Goal: Information Seeking & Learning: Learn about a topic

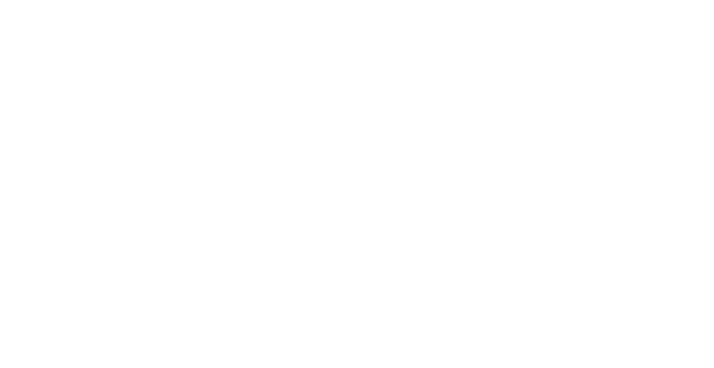
scroll to position [753, 0]
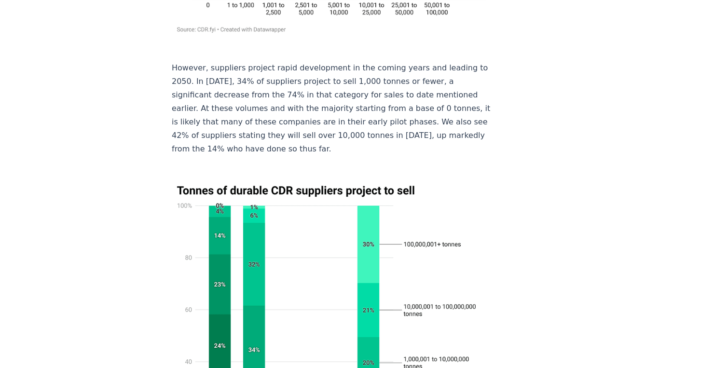
scroll to position [4125, 0]
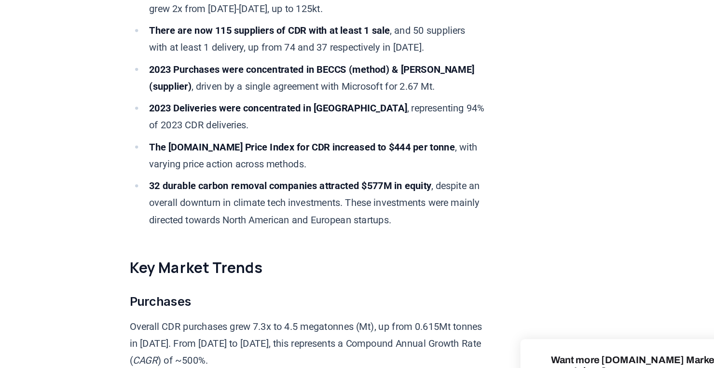
scroll to position [755, 0]
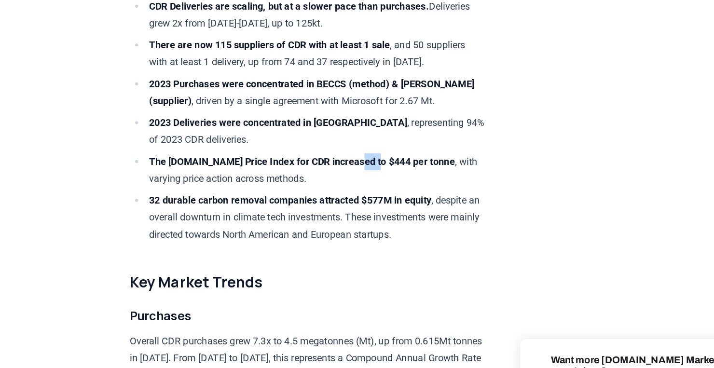
drag, startPoint x: 352, startPoint y: 144, endPoint x: 372, endPoint y: 145, distance: 20.8
click at [372, 133] on strong "The CDR.fyi Price Index for CDR increased to $444 per tonne" at bounding box center [308, 128] width 243 height 9
copy strong "$444"
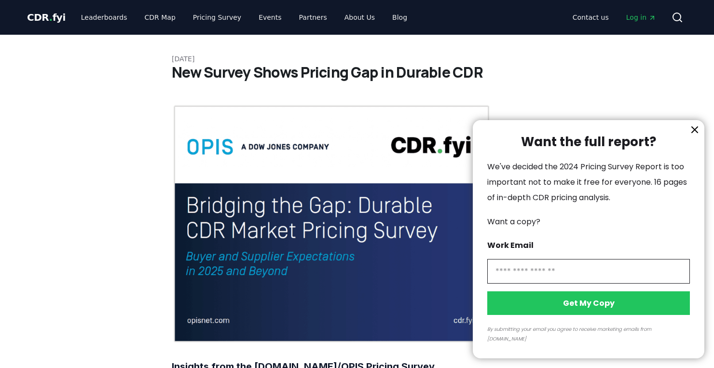
click at [152, 20] on div at bounding box center [357, 184] width 714 height 368
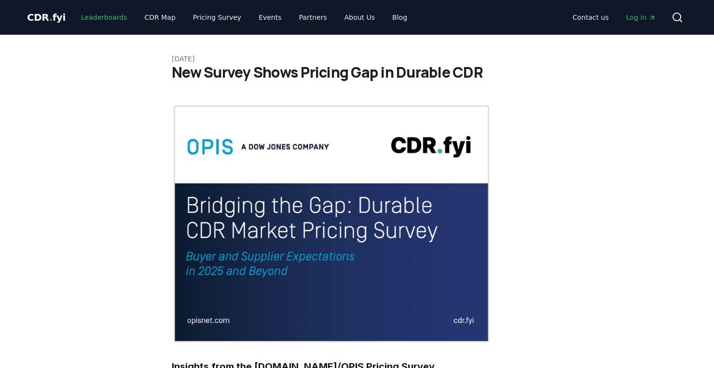
click at [113, 20] on link "Leaderboards" at bounding box center [104, 17] width 62 height 17
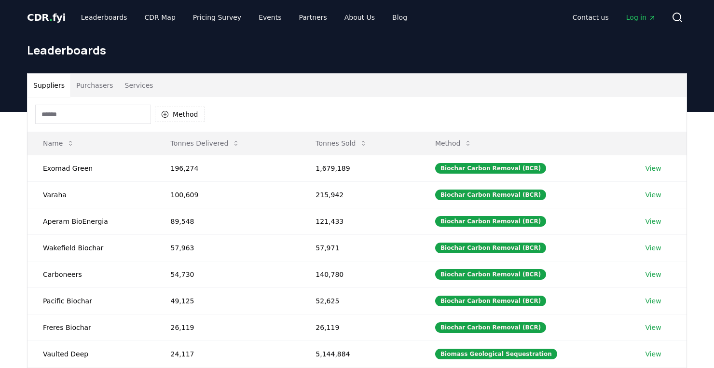
click at [94, 84] on button "Purchasers" at bounding box center [94, 85] width 49 height 23
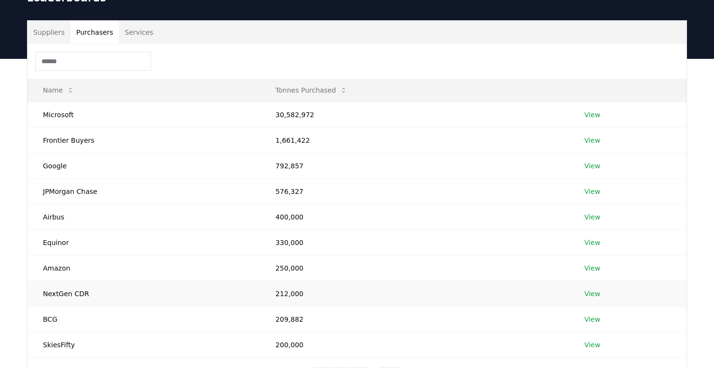
scroll to position [51, 0]
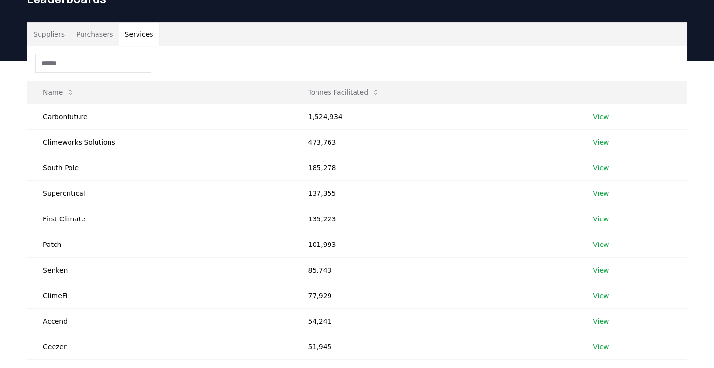
click at [137, 35] on button "Services" at bounding box center [139, 34] width 40 height 23
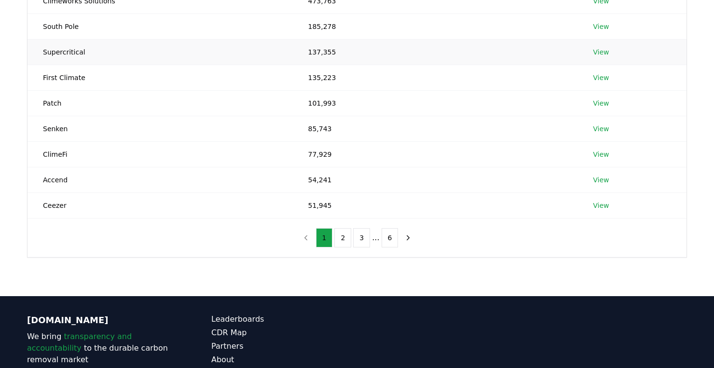
scroll to position [170, 0]
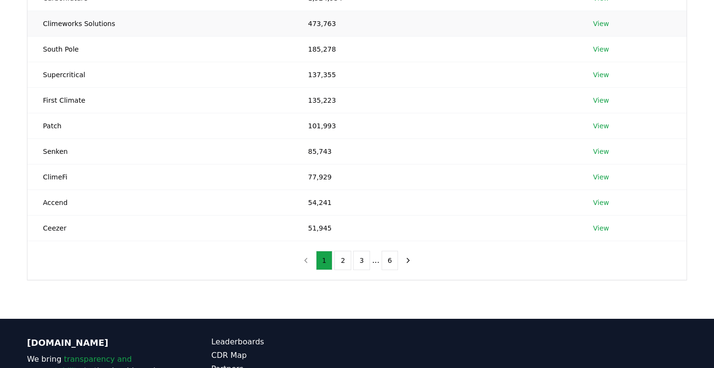
click at [595, 25] on link "View" at bounding box center [601, 24] width 16 height 10
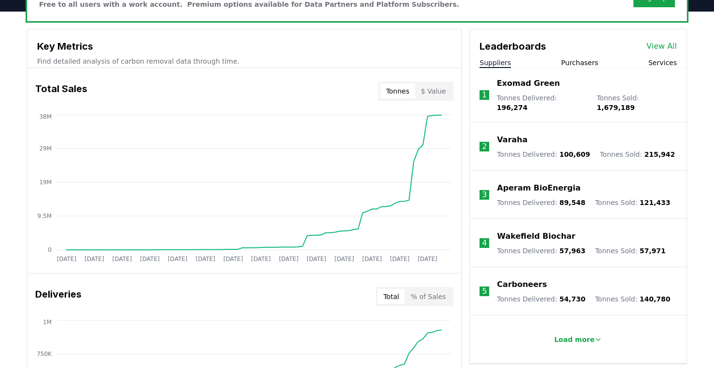
scroll to position [310, 0]
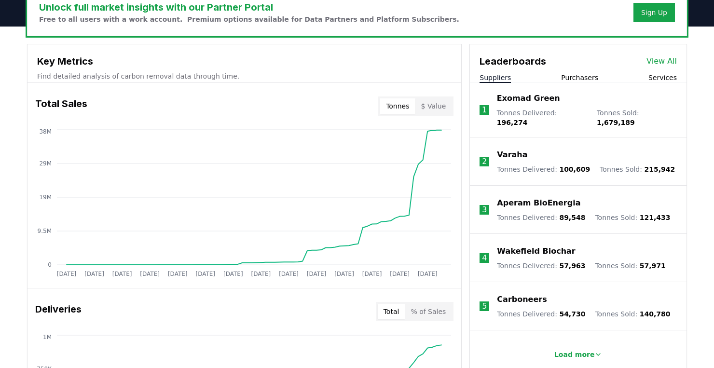
click at [436, 109] on button "$ Value" at bounding box center [433, 105] width 37 height 15
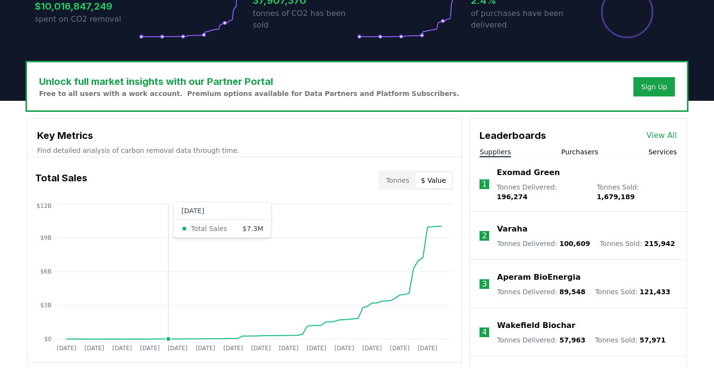
scroll to position [239, 0]
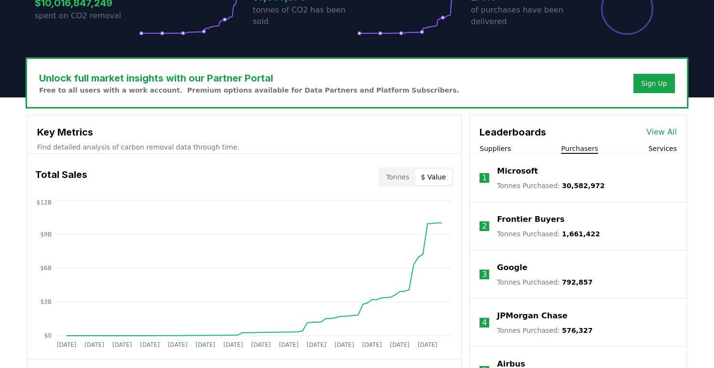
click at [574, 148] on button "Purchasers" at bounding box center [579, 149] width 37 height 10
click at [665, 150] on button "Services" at bounding box center [662, 149] width 28 height 10
click at [571, 147] on button "Purchasers" at bounding box center [579, 149] width 37 height 10
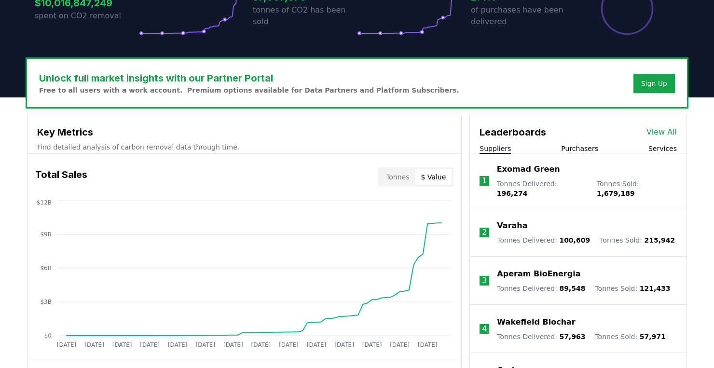
click at [499, 147] on button "Suppliers" at bounding box center [494, 149] width 31 height 10
click at [513, 175] on p "Exomad Green" at bounding box center [528, 169] width 63 height 12
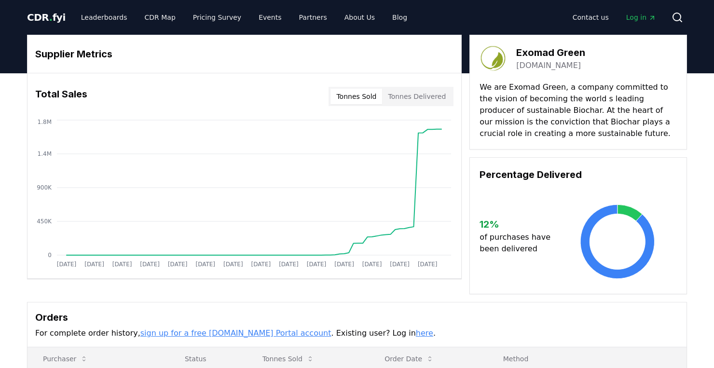
click at [418, 90] on button "Tonnes Delivered" at bounding box center [416, 96] width 69 height 15
click at [374, 94] on button "Tonnes Sold" at bounding box center [356, 96] width 52 height 15
click at [44, 17] on span "CDR . fyi" at bounding box center [46, 18] width 39 height 12
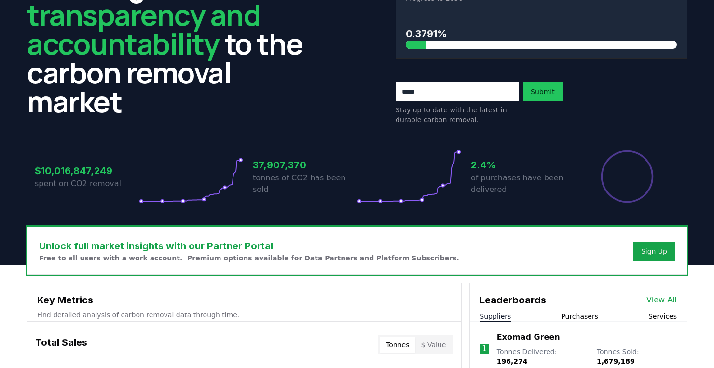
scroll to position [77, 0]
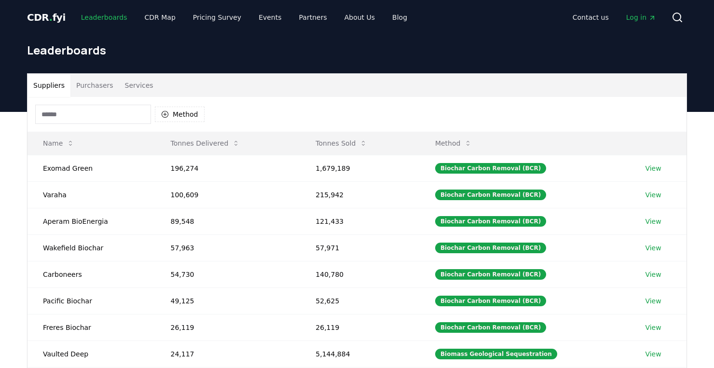
click at [98, 18] on link "Leaderboards" at bounding box center [104, 17] width 62 height 17
click at [154, 22] on link "CDR Map" at bounding box center [160, 17] width 46 height 17
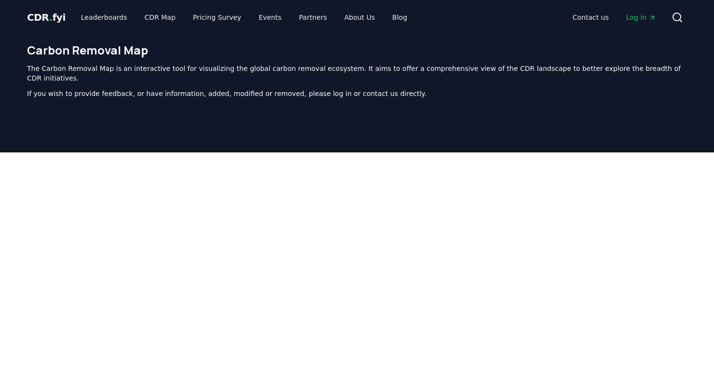
click at [37, 21] on span "CDR . fyi" at bounding box center [46, 18] width 39 height 12
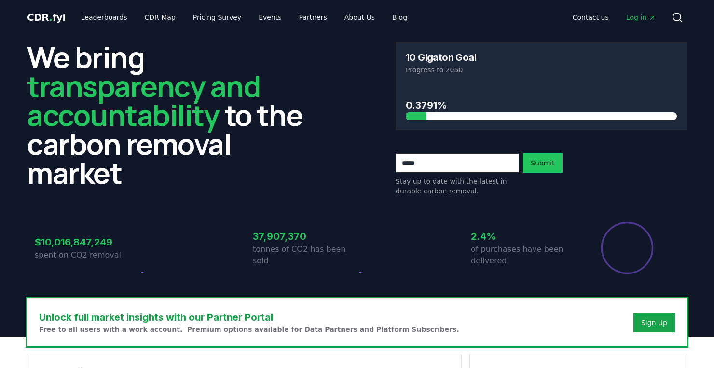
click at [44, 16] on span "CDR . fyi" at bounding box center [46, 18] width 39 height 12
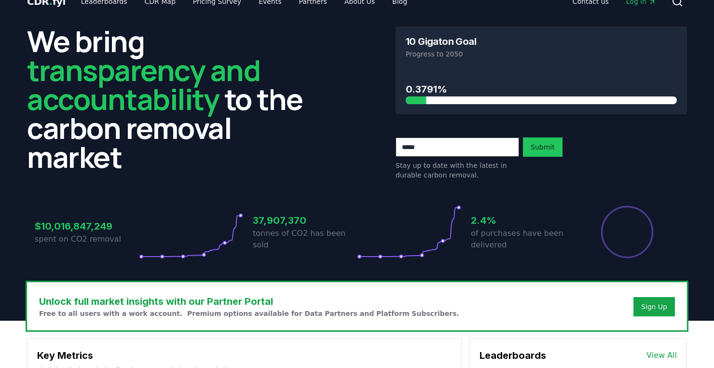
scroll to position [17, 0]
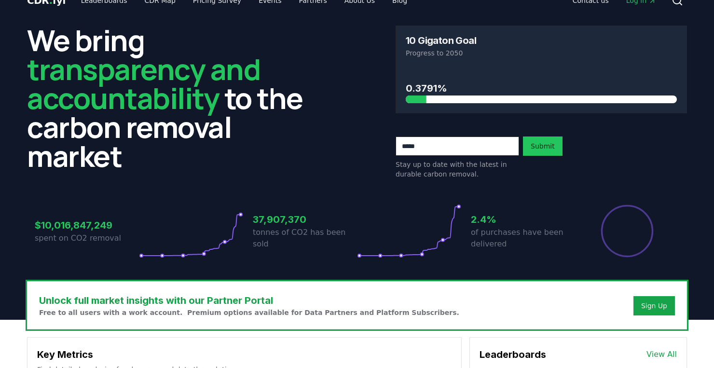
click at [422, 96] on div at bounding box center [290, 99] width 271 height 8
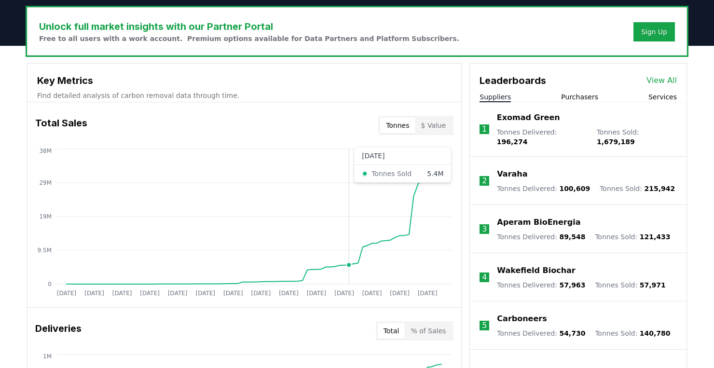
scroll to position [0, 0]
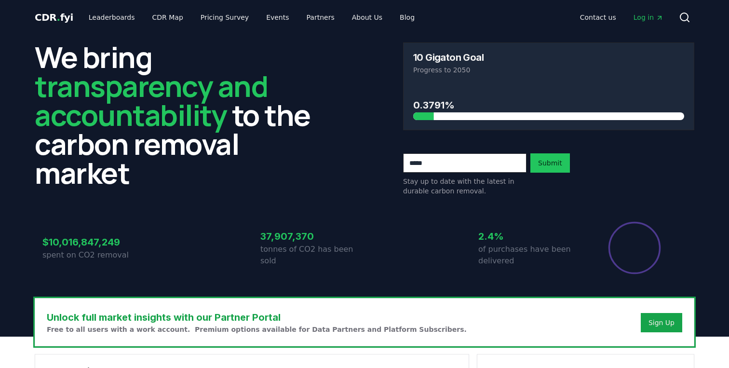
scroll to position [390, 0]
